Goal: Information Seeking & Learning: Check status

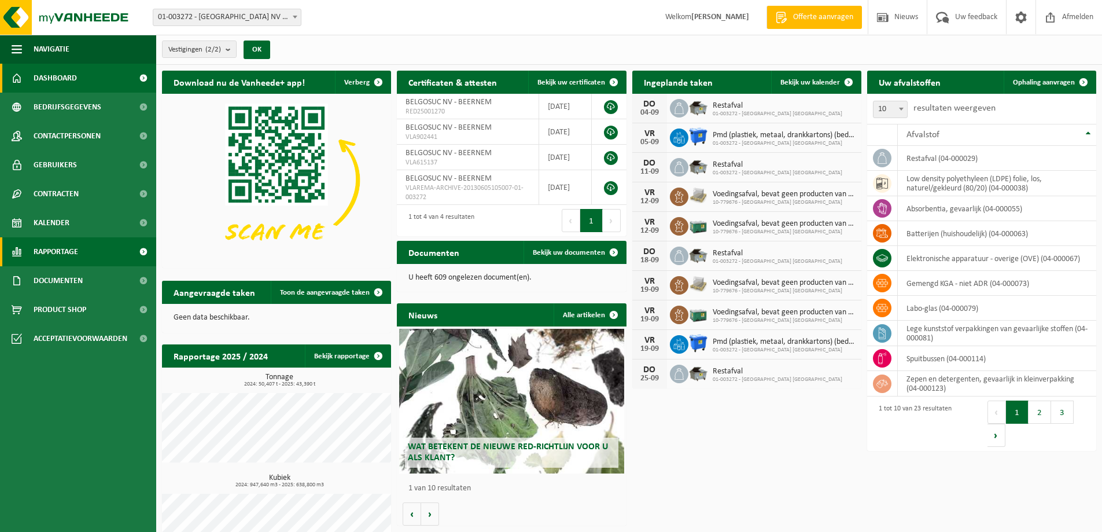
click at [52, 250] on span "Rapportage" at bounding box center [56, 251] width 45 height 29
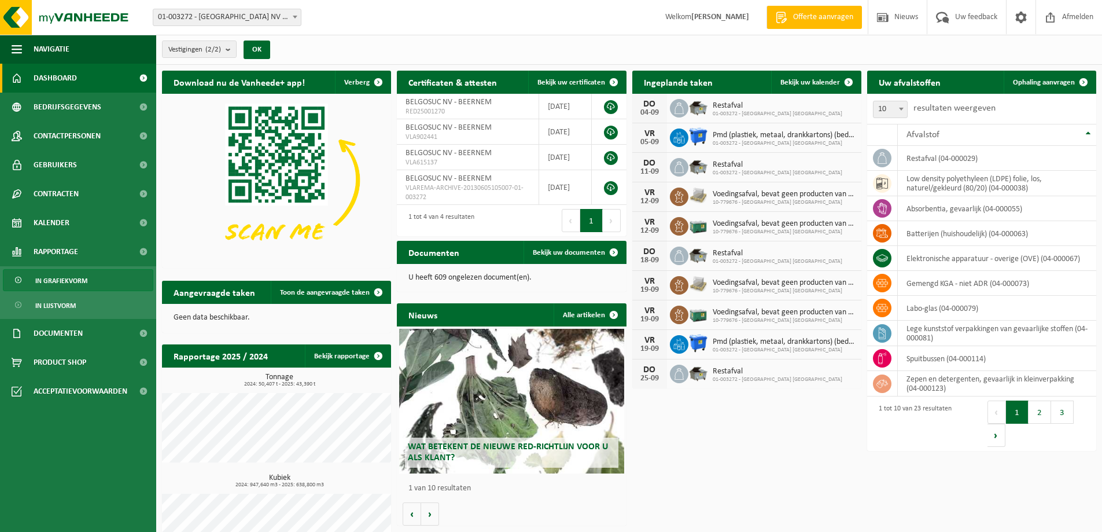
click at [78, 281] on span "In grafiekvorm" at bounding box center [61, 281] width 52 height 22
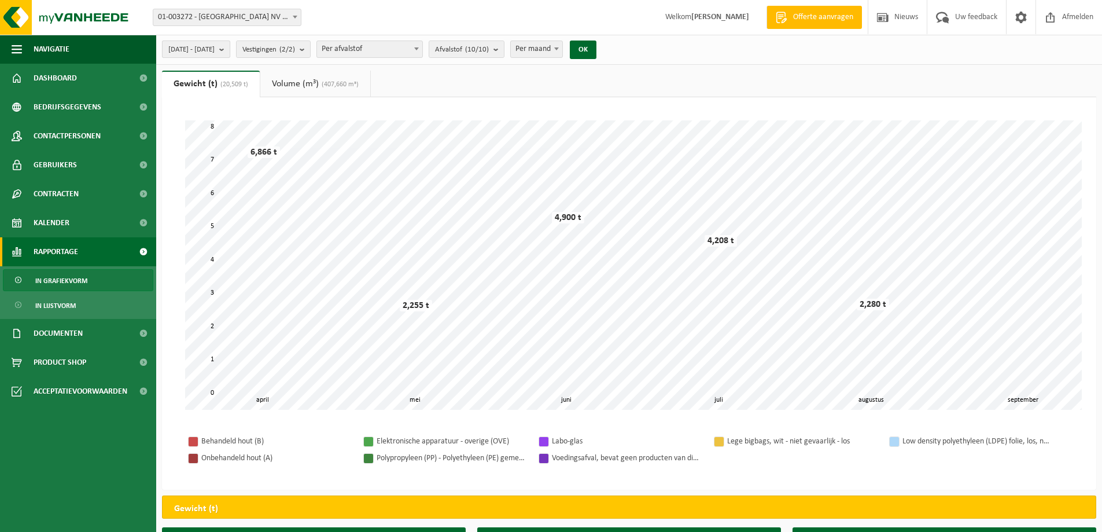
click at [209, 50] on span "[DATE] - [DATE]" at bounding box center [191, 49] width 46 height 17
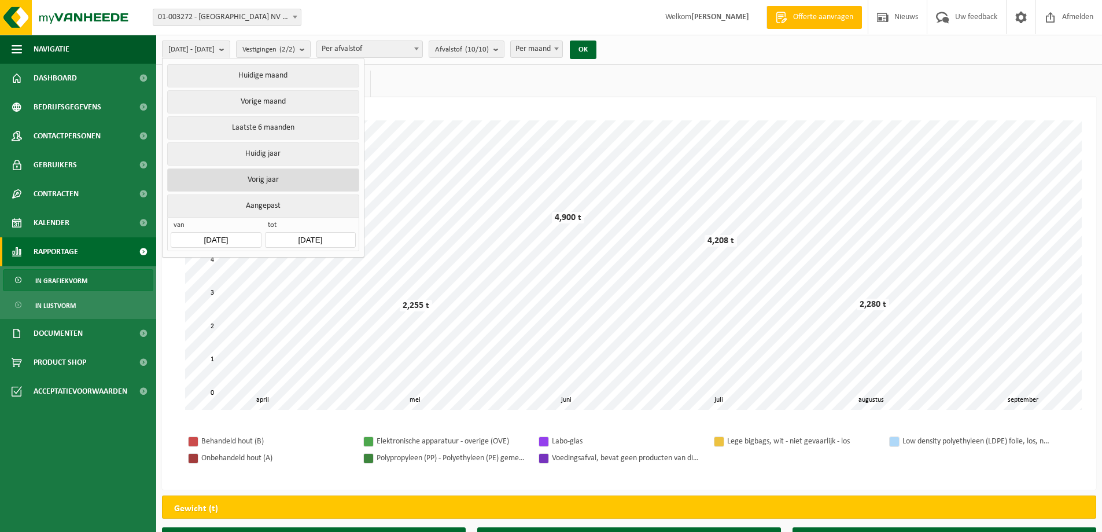
click at [267, 182] on button "Vorig jaar" at bounding box center [263, 179] width 192 height 23
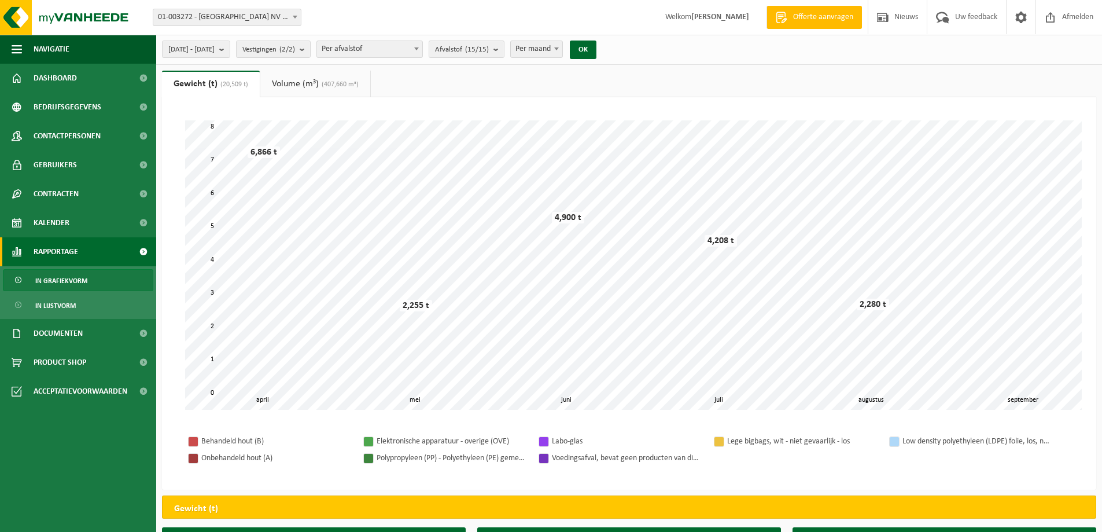
click at [559, 49] on b at bounding box center [556, 48] width 5 height 3
select select "3"
click at [597, 50] on button "OK" at bounding box center [583, 50] width 27 height 19
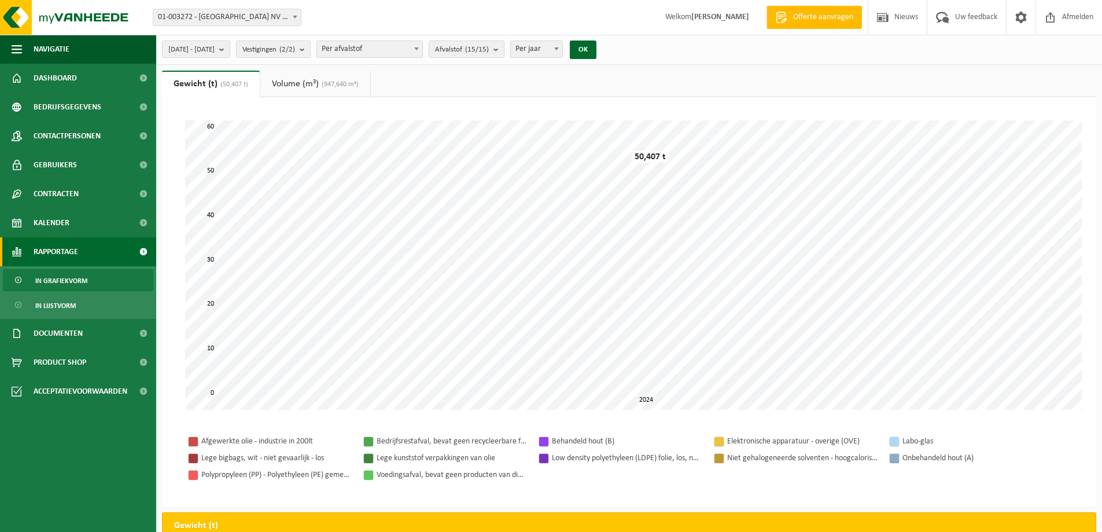
click at [457, 49] on div "[DATE] - [DATE] Huidige maand Vorige maand Laatste 6 maanden Huidig jaar Vorig …" at bounding box center [382, 49] width 453 height 25
click at [422, 49] on span at bounding box center [417, 48] width 12 height 15
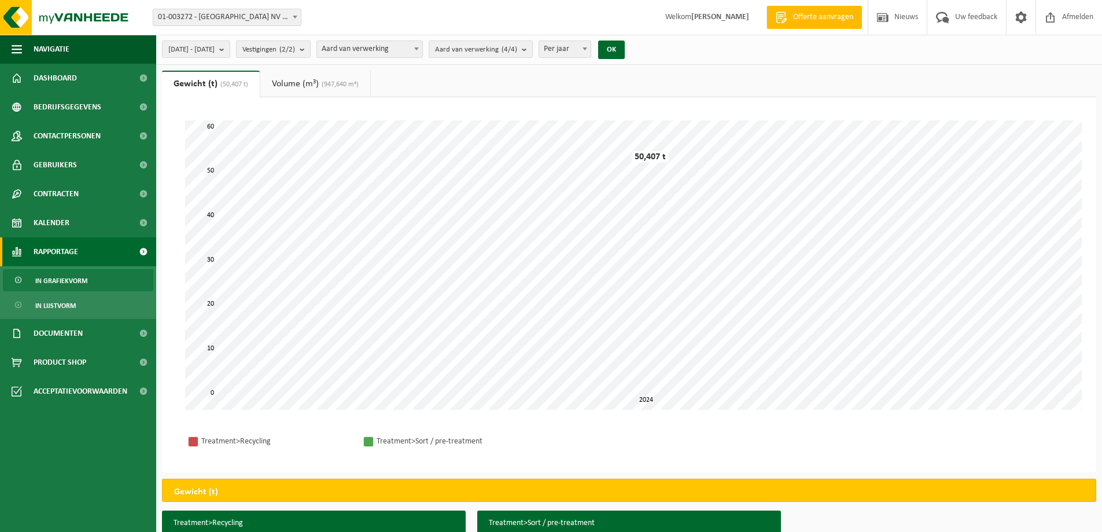
click at [422, 46] on span at bounding box center [417, 48] width 12 height 15
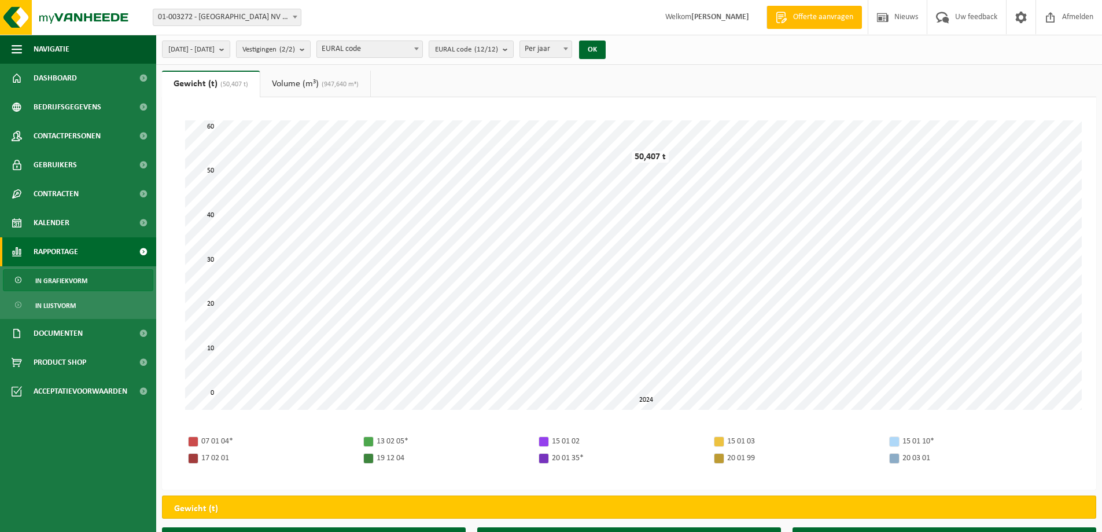
click at [419, 48] on b at bounding box center [416, 48] width 5 height 3
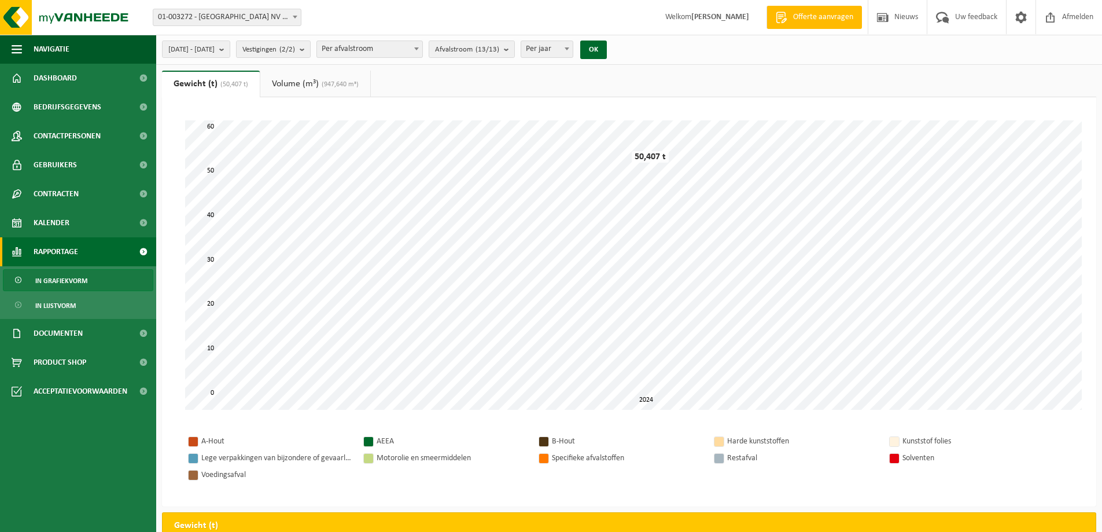
click at [286, 79] on link "Volume (m³) (947,640 m³)" at bounding box center [315, 84] width 110 height 27
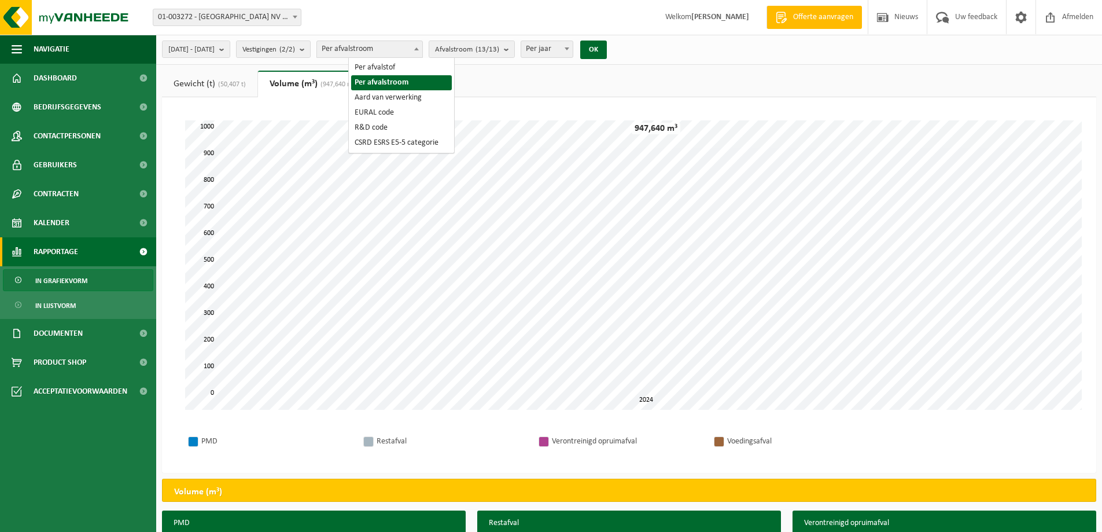
click at [419, 48] on b at bounding box center [416, 48] width 5 height 3
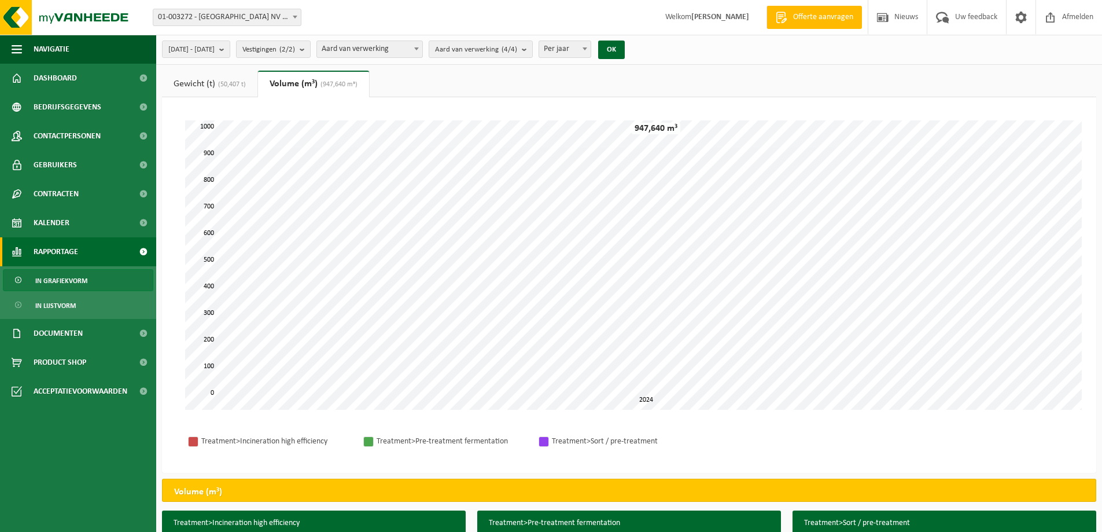
click at [204, 82] on link "Gewicht (t) (50,407 t)" at bounding box center [209, 84] width 95 height 27
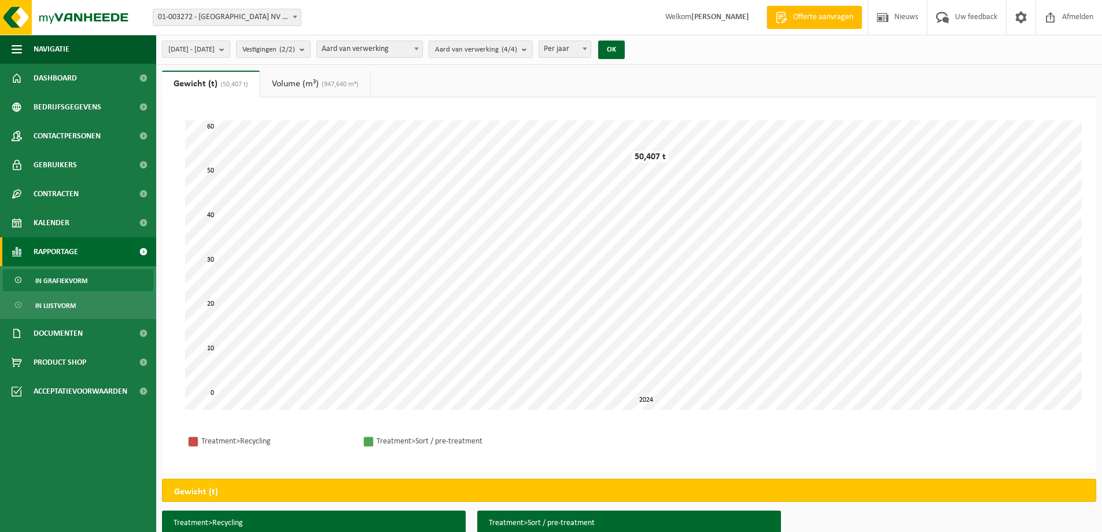
click at [422, 49] on span at bounding box center [417, 48] width 12 height 15
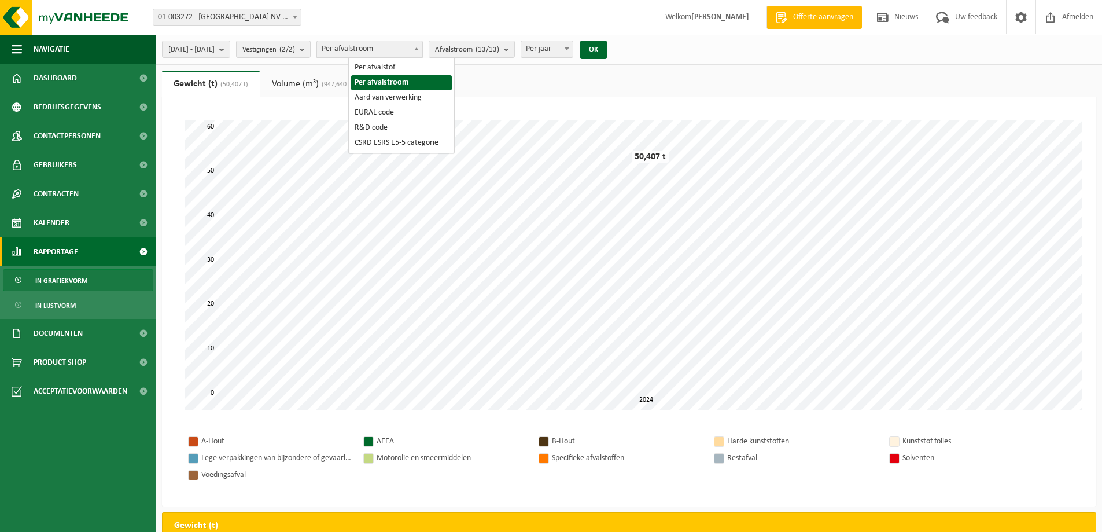
click at [422, 51] on span at bounding box center [417, 48] width 12 height 15
select select "3"
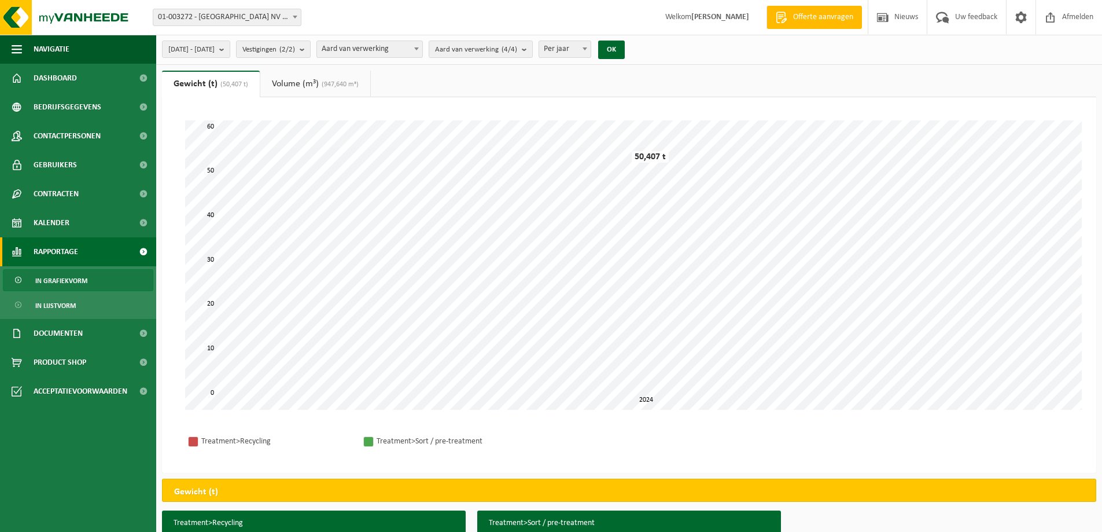
click at [329, 84] on span "(947,640 m³)" at bounding box center [339, 84] width 40 height 7
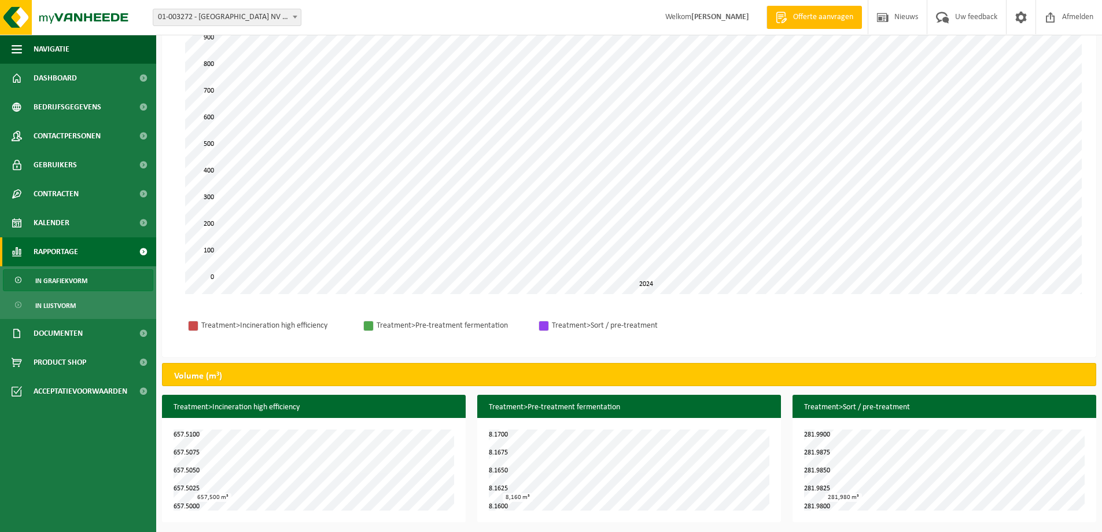
scroll to position [117, 0]
